Goal: Information Seeking & Learning: Find specific fact

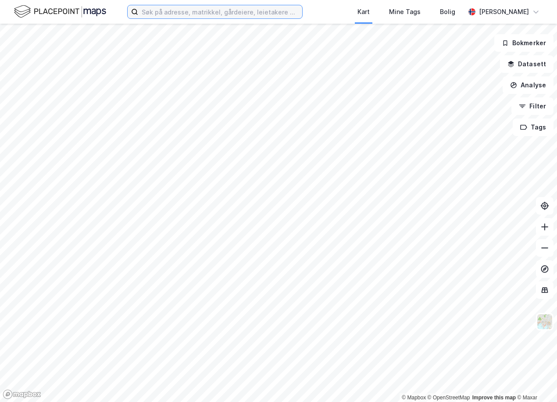
click at [170, 10] on input at bounding box center [220, 11] width 164 height 13
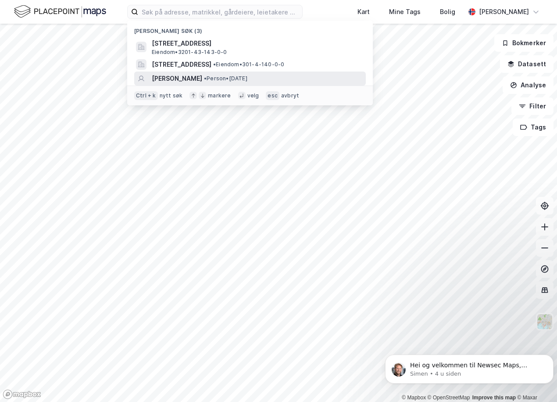
click at [176, 74] on span "[PERSON_NAME]" at bounding box center [177, 78] width 50 height 11
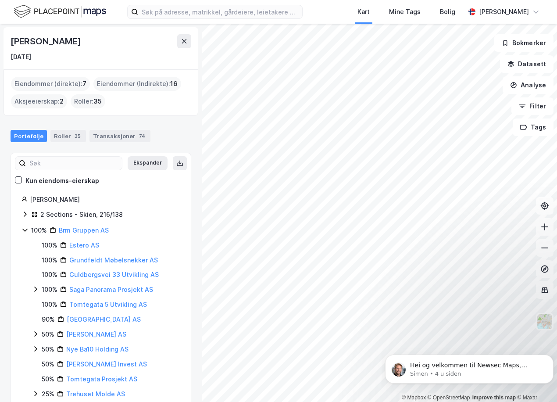
click at [118, 84] on div "Eiendommer (Indirekte) : 16" at bounding box center [137, 84] width 88 height 14
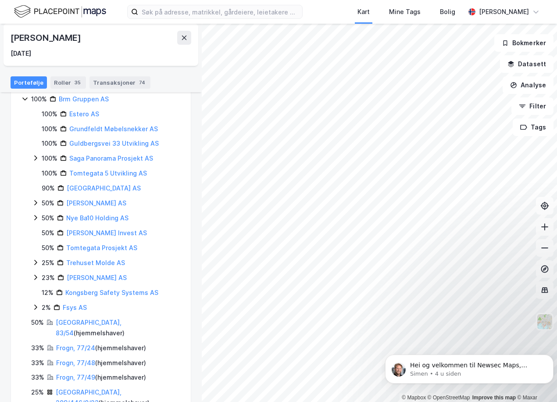
scroll to position [178, 0]
